Goal: Task Accomplishment & Management: Use online tool/utility

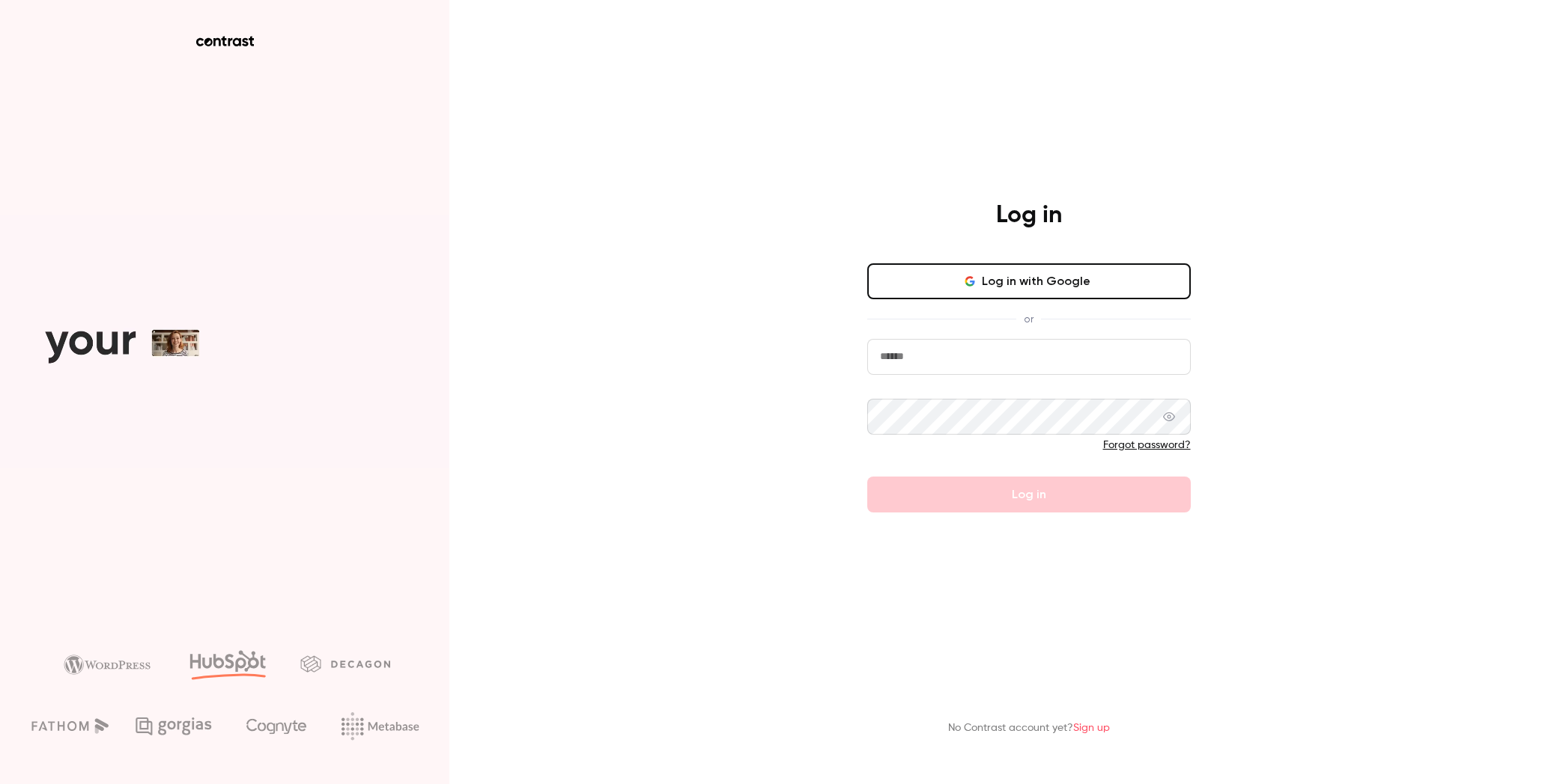
click at [1093, 267] on button "Log in with Google" at bounding box center [1029, 281] width 324 height 36
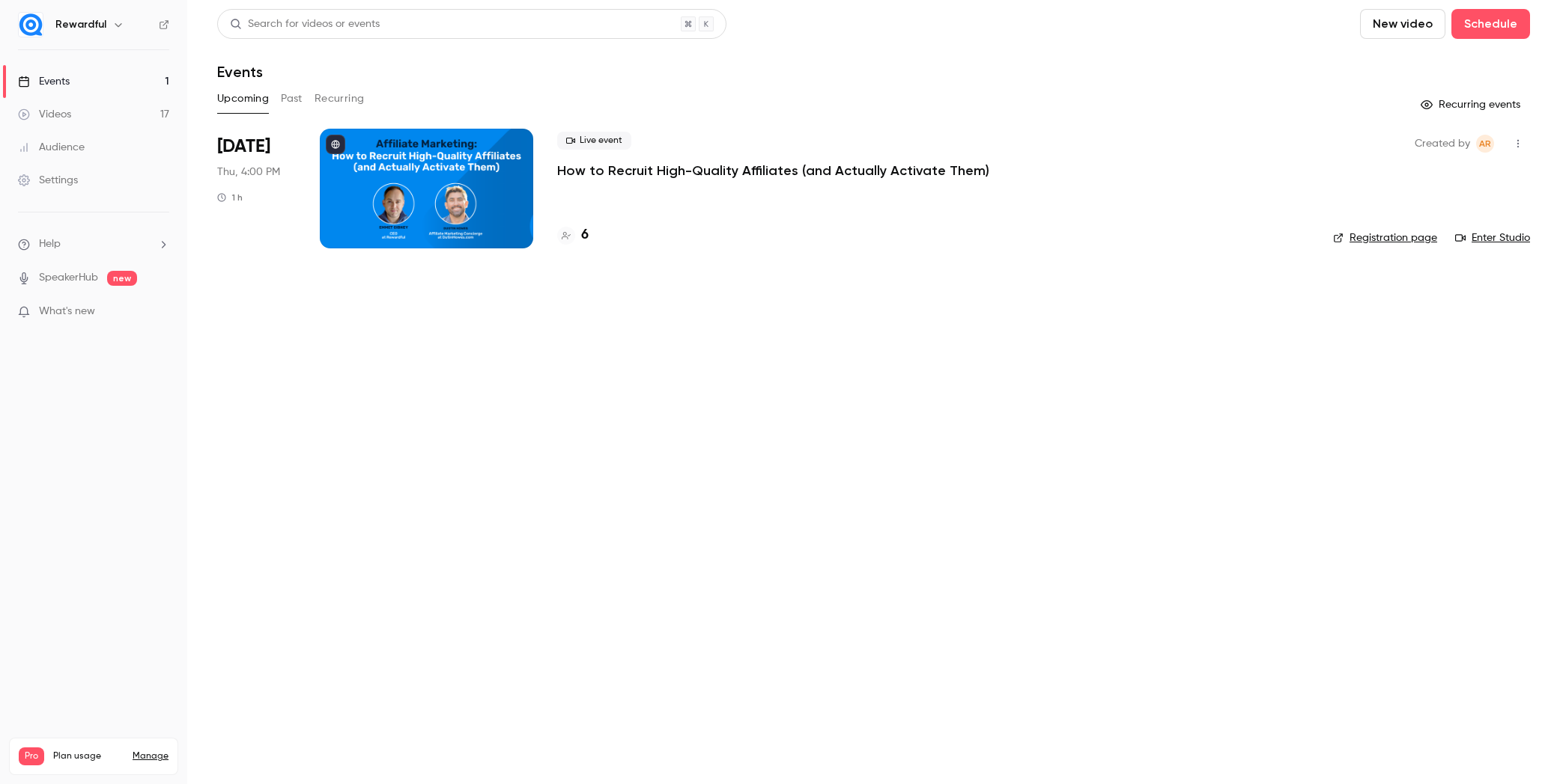
click at [441, 173] on div at bounding box center [426, 189] width 214 height 120
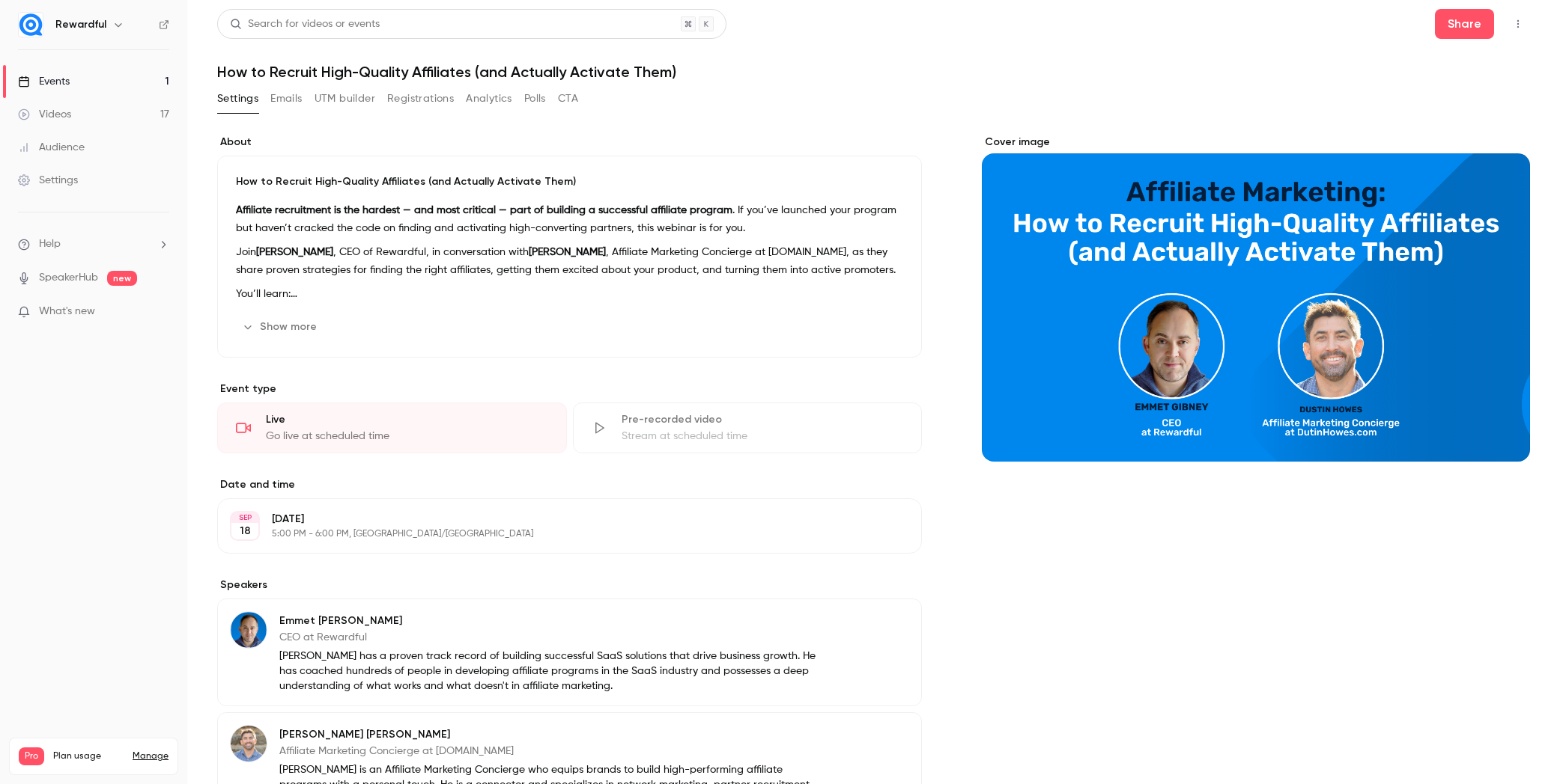
click at [355, 102] on button "UTM builder" at bounding box center [345, 98] width 61 height 24
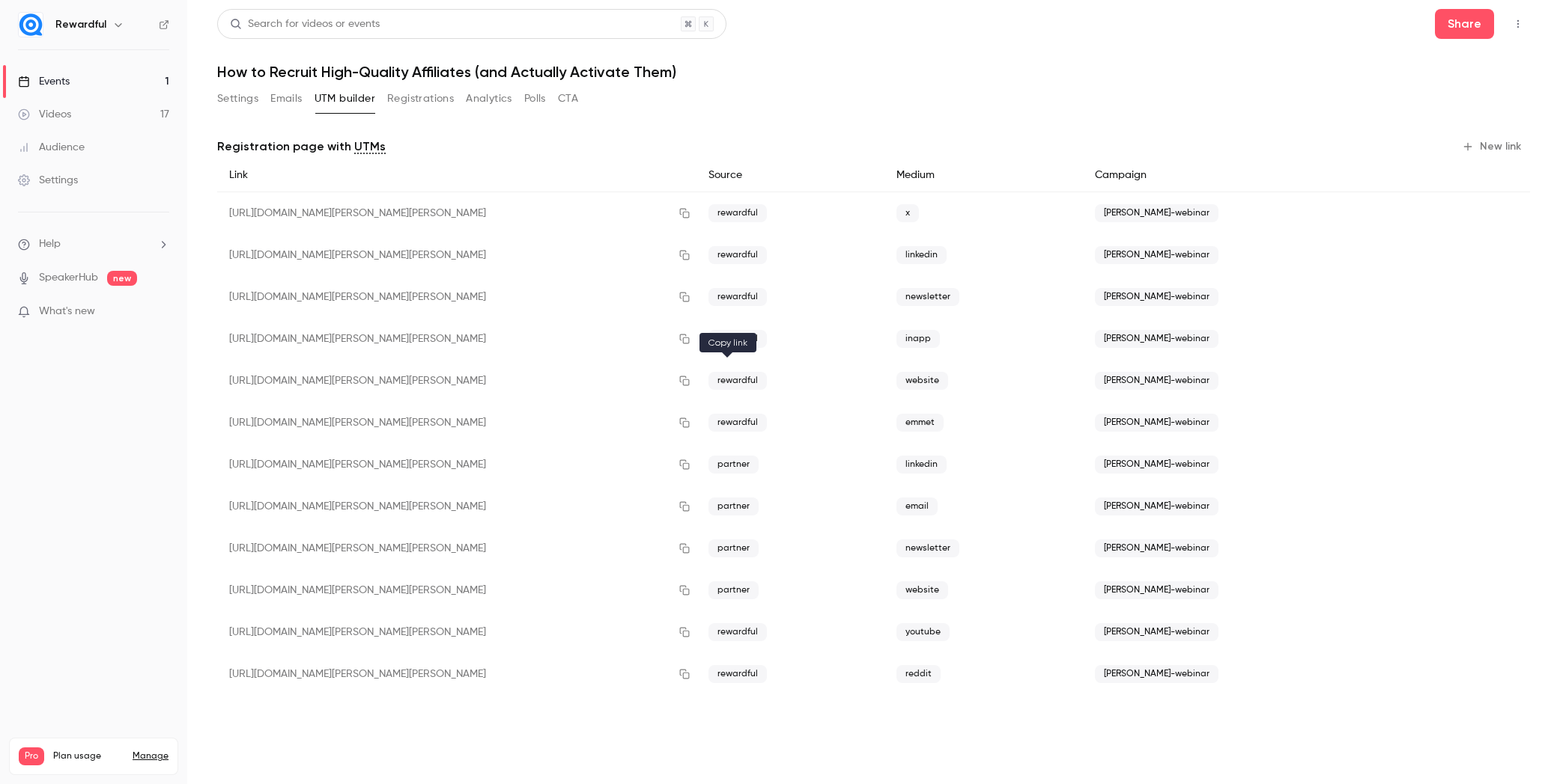
click at [690, 381] on icon "button" at bounding box center [685, 382] width 10 height 10
click at [76, 84] on link "Events 1" at bounding box center [94, 81] width 187 height 32
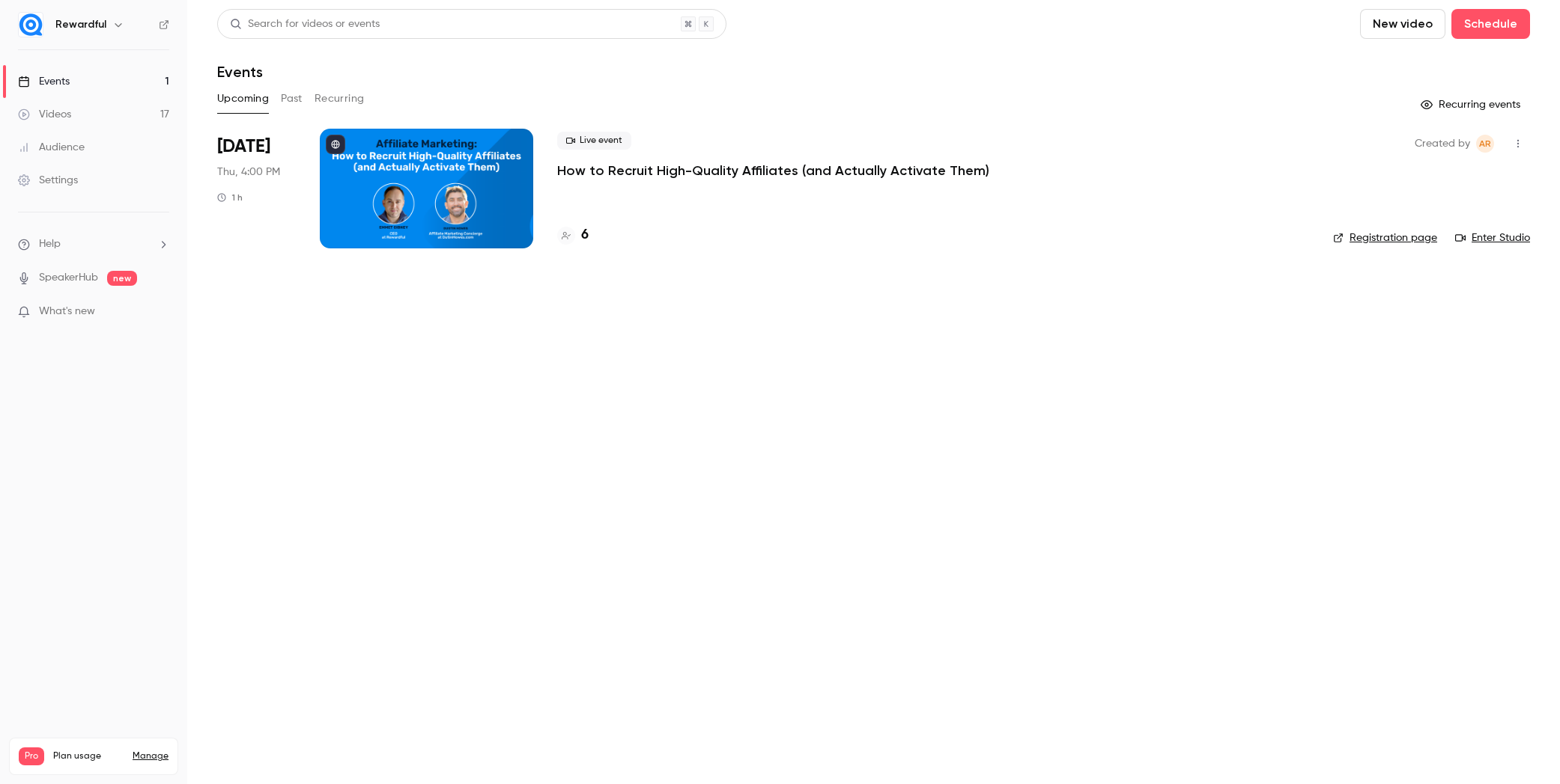
click at [1373, 244] on link "Registration page" at bounding box center [1385, 237] width 104 height 15
click at [424, 151] on div at bounding box center [426, 189] width 214 height 120
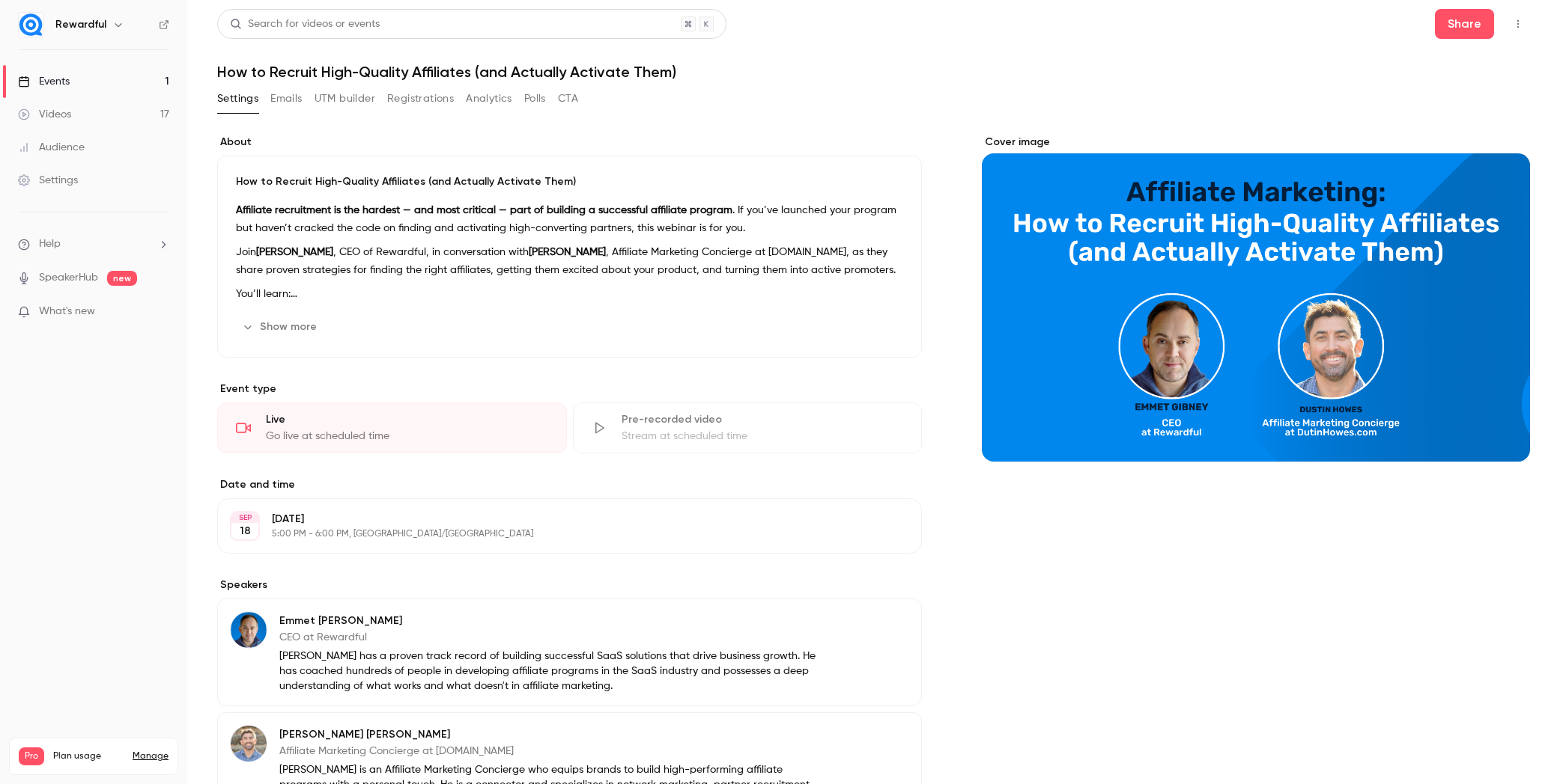
click at [356, 94] on button "UTM builder" at bounding box center [345, 98] width 61 height 24
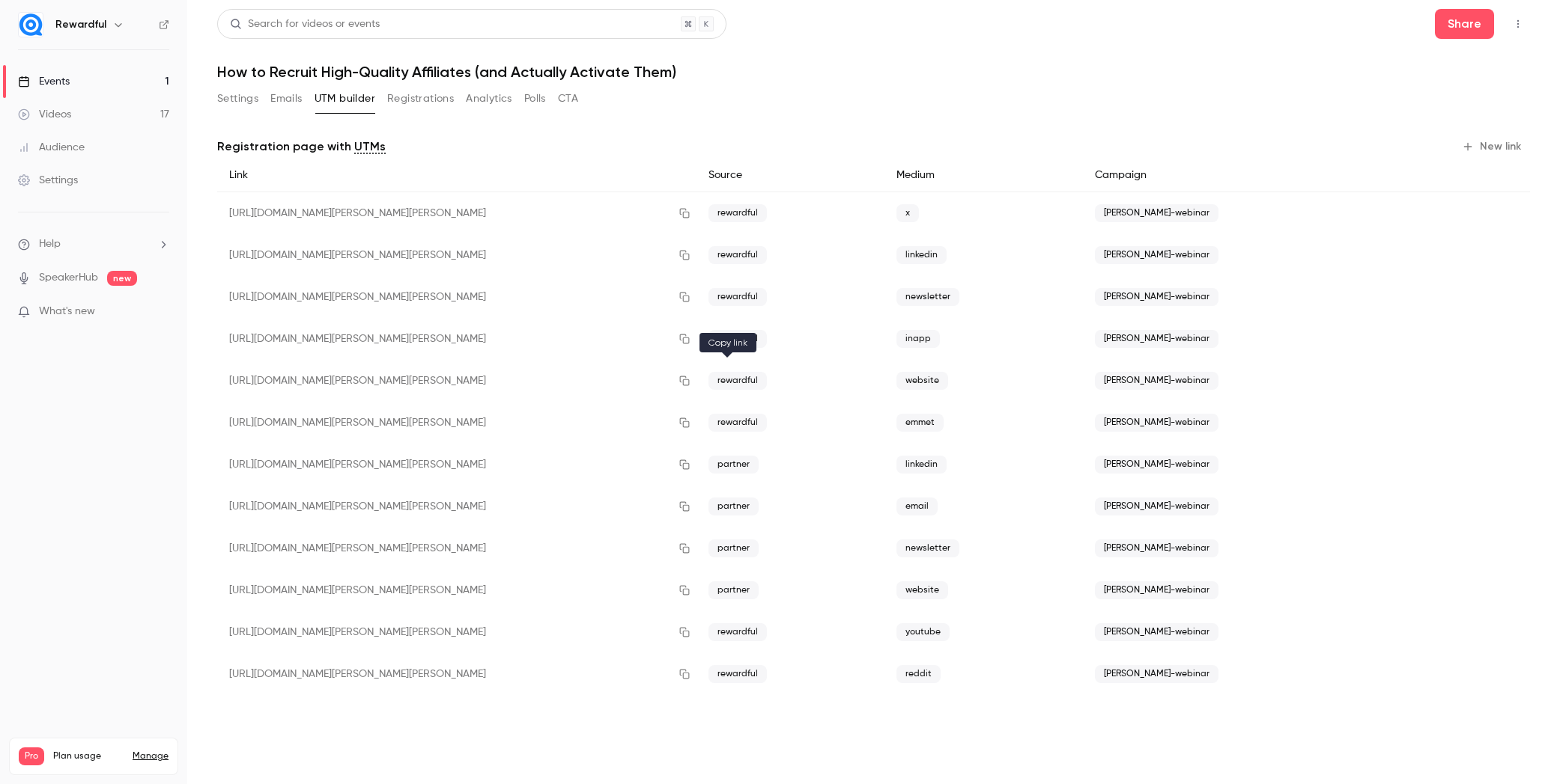
click at [690, 386] on icon "button" at bounding box center [684, 381] width 12 height 11
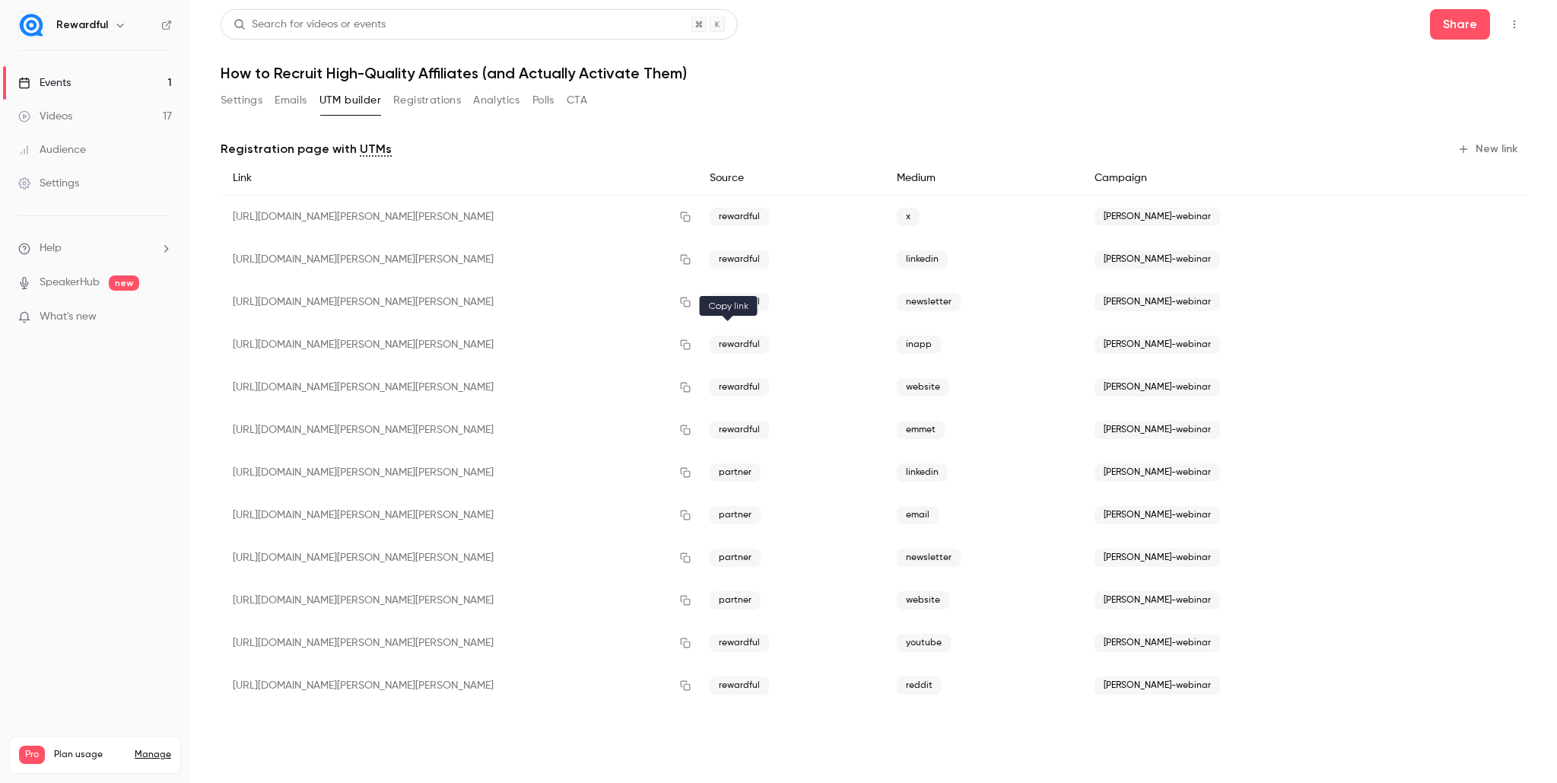
click at [692, 344] on icon "button" at bounding box center [685, 344] width 12 height 11
click at [108, 81] on link "Events 1" at bounding box center [95, 82] width 190 height 33
